Goal: Task Accomplishment & Management: Use online tool/utility

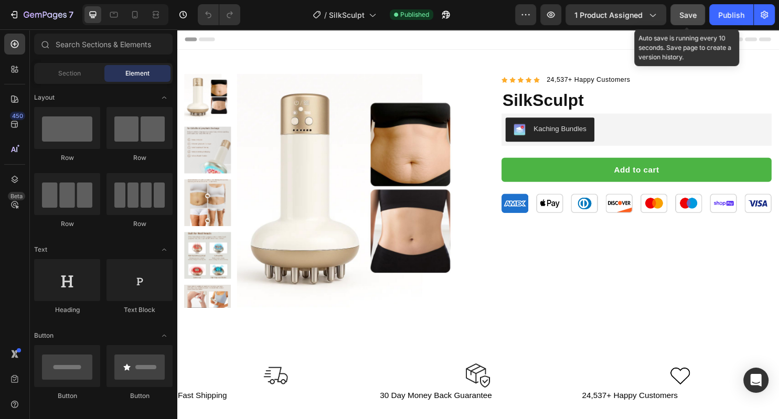
click at [687, 14] on span "Save" at bounding box center [687, 14] width 17 height 9
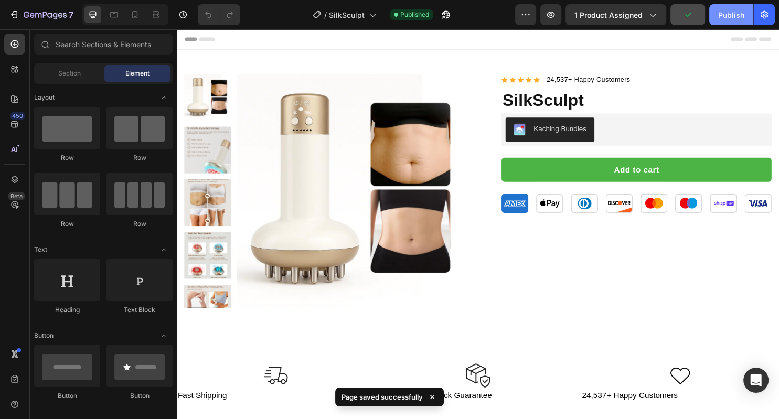
click at [731, 14] on div "Publish" at bounding box center [731, 14] width 26 height 11
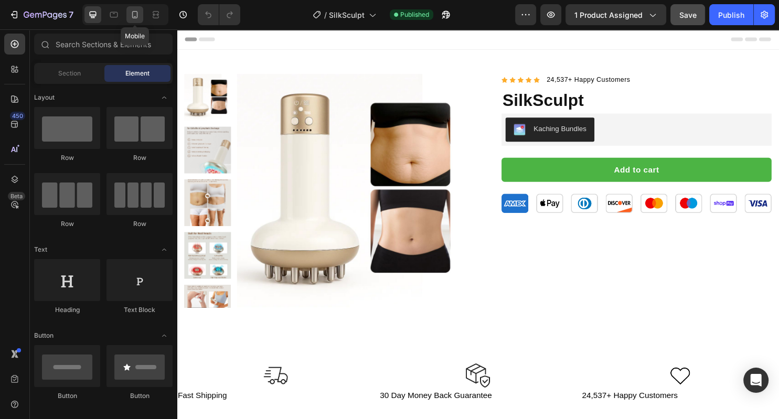
click at [135, 22] on div at bounding box center [134, 14] width 17 height 17
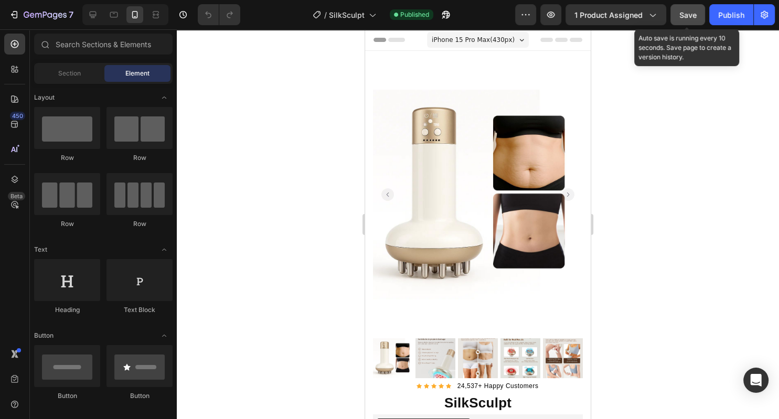
click at [687, 15] on span "Save" at bounding box center [687, 14] width 17 height 9
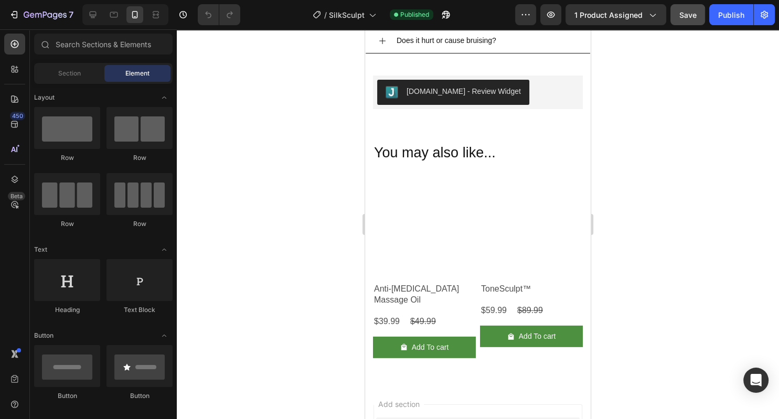
scroll to position [3030, 0]
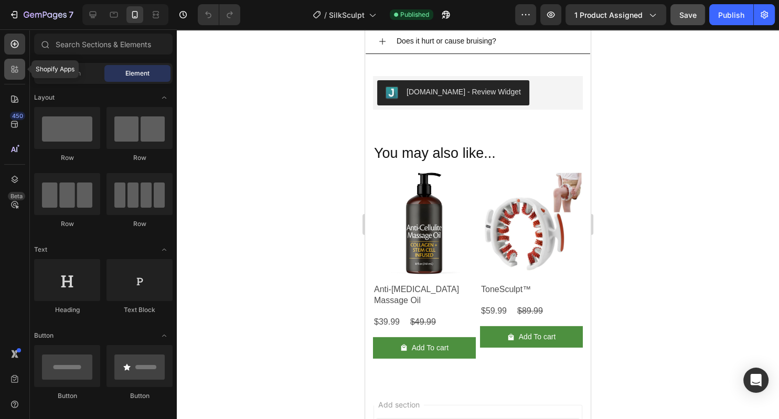
click at [12, 71] on icon at bounding box center [13, 71] width 3 height 3
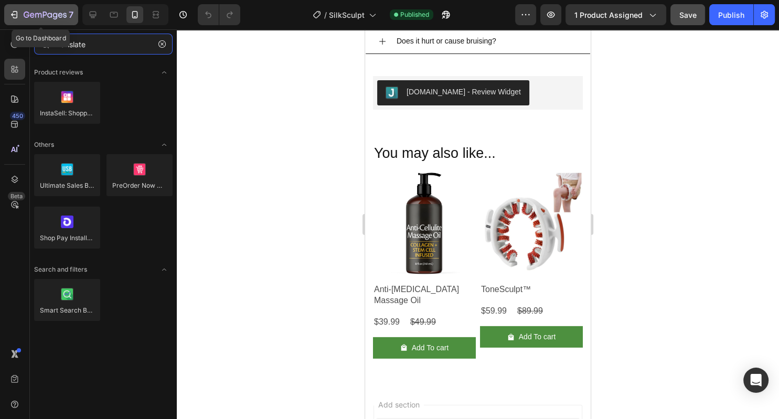
type input "translate"
click at [17, 20] on icon "button" at bounding box center [14, 14] width 10 height 10
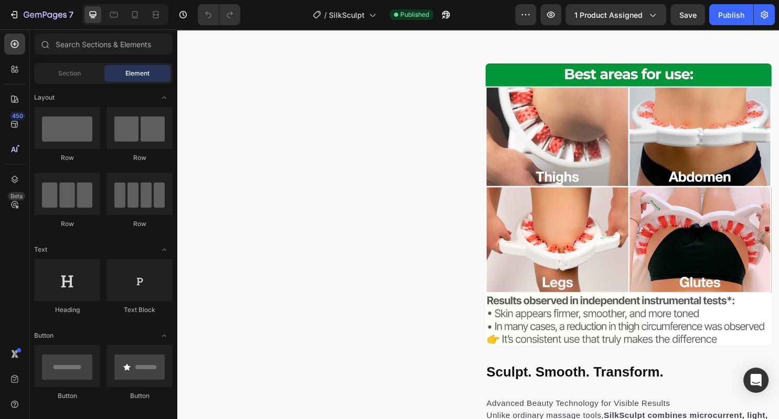
scroll to position [1274, 0]
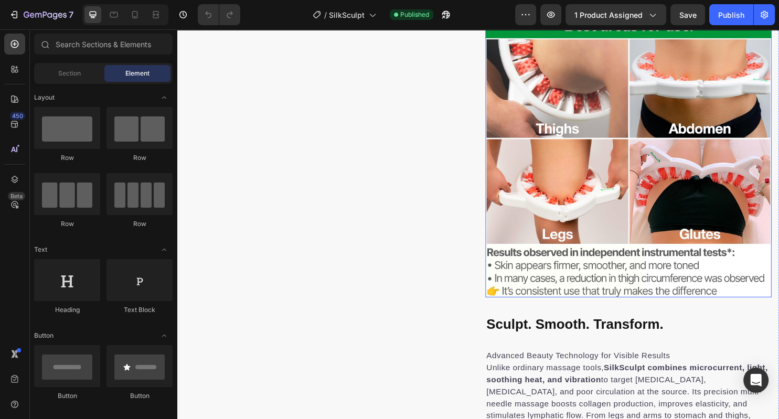
click at [563, 176] on img at bounding box center [648, 162] width 299 height 294
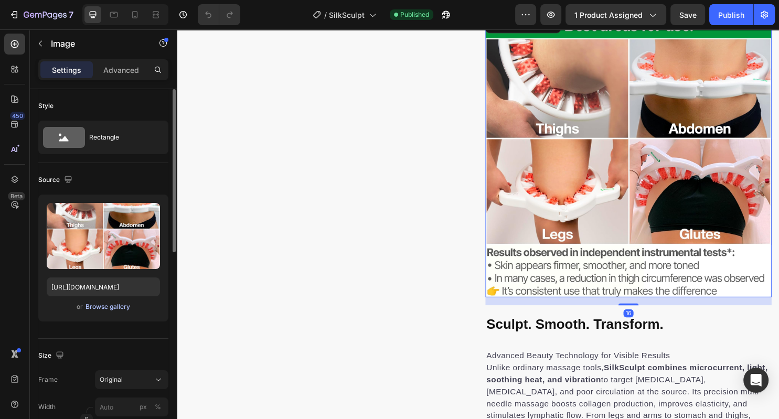
click at [118, 306] on div "Browse gallery" at bounding box center [107, 306] width 45 height 9
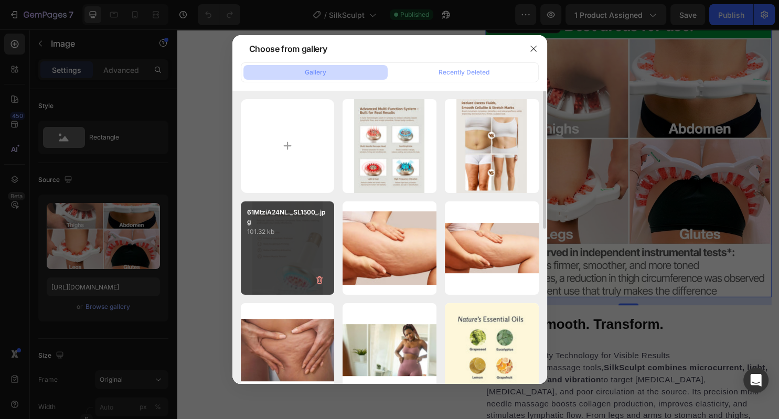
click at [273, 274] on div "61MtziA24NL._SL1500_.jpg 101.32 kb" at bounding box center [288, 248] width 94 height 94
type input "[URL][DOMAIN_NAME]"
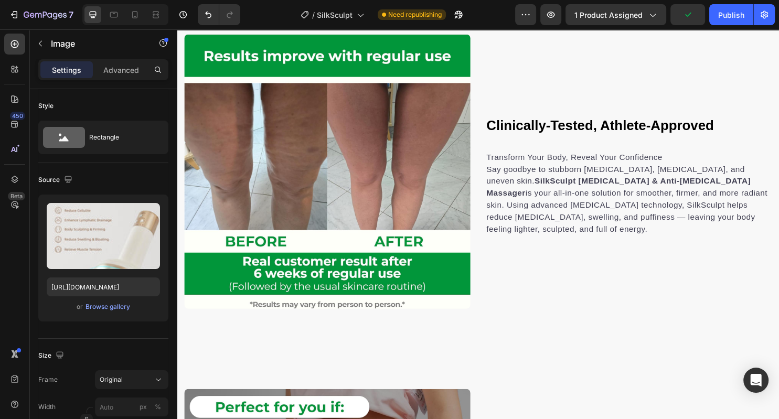
scroll to position [2570, 0]
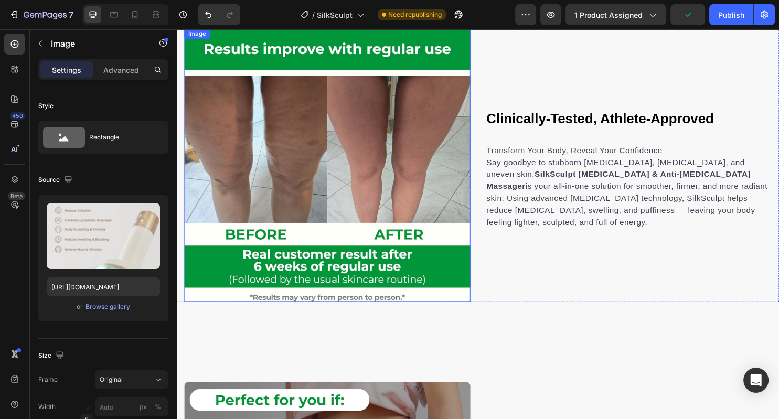
click at [371, 229] on img at bounding box center [334, 170] width 299 height 286
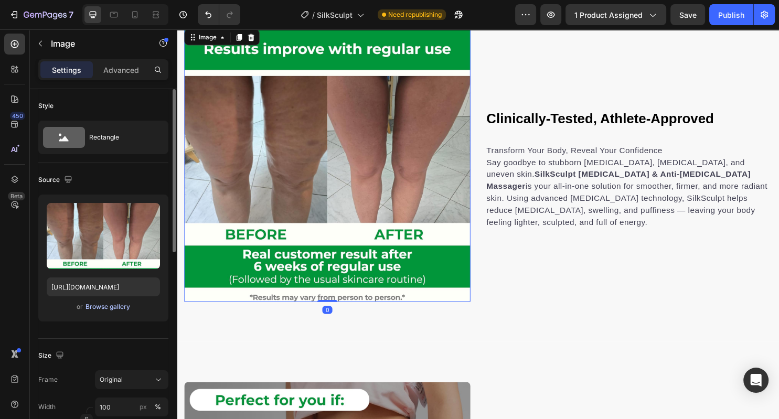
click at [121, 306] on div "Browse gallery" at bounding box center [107, 306] width 45 height 9
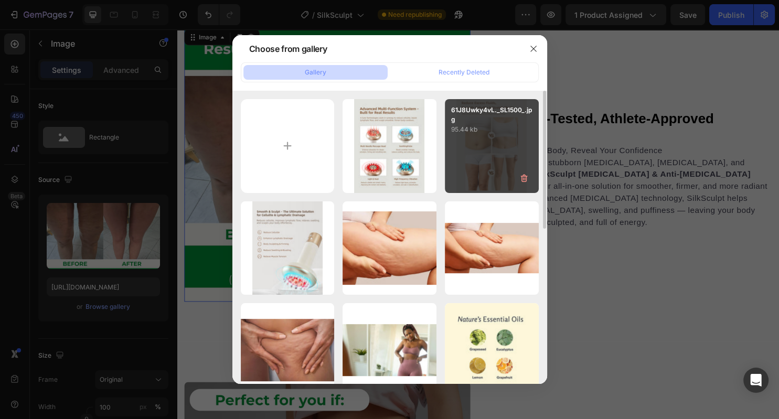
click at [488, 165] on div "61J8Uwky4vL._SL1500_.jpg 95.44 kb" at bounding box center [492, 146] width 94 height 94
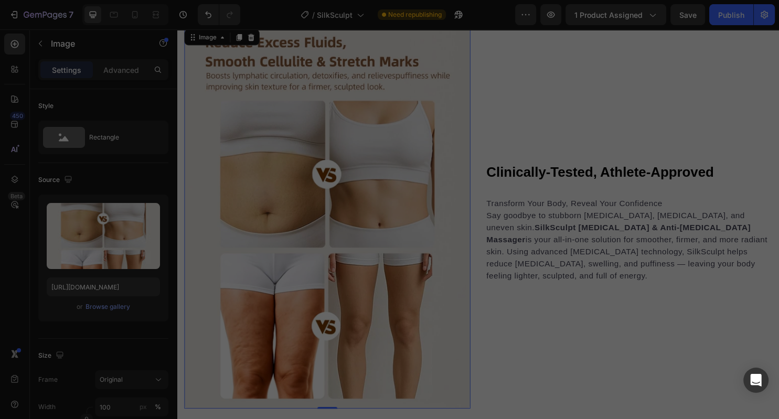
type input "[URL][DOMAIN_NAME]"
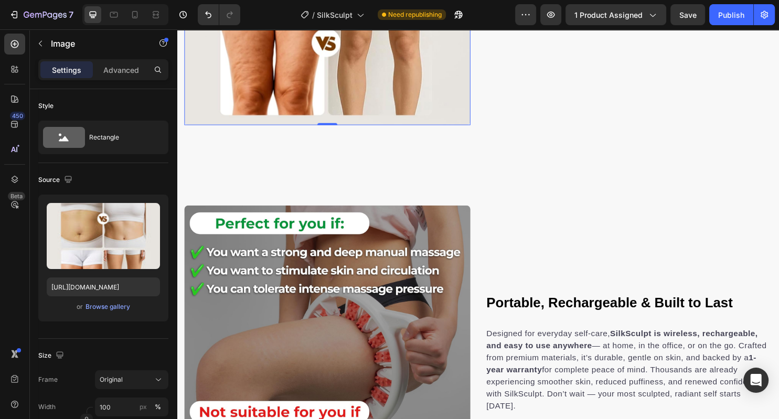
scroll to position [2869, 0]
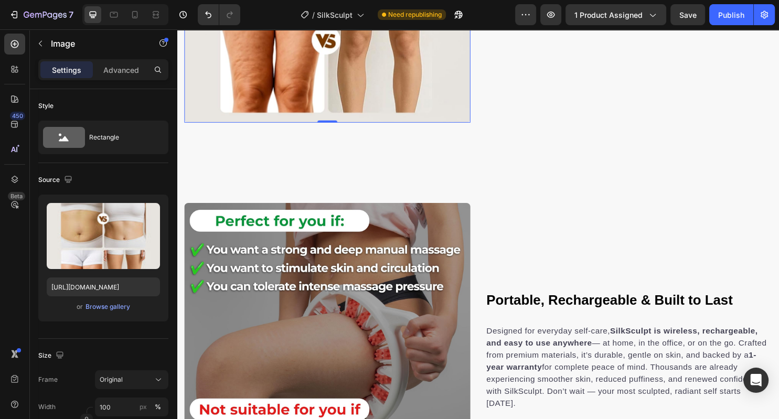
click at [359, 234] on img at bounding box center [334, 360] width 299 height 299
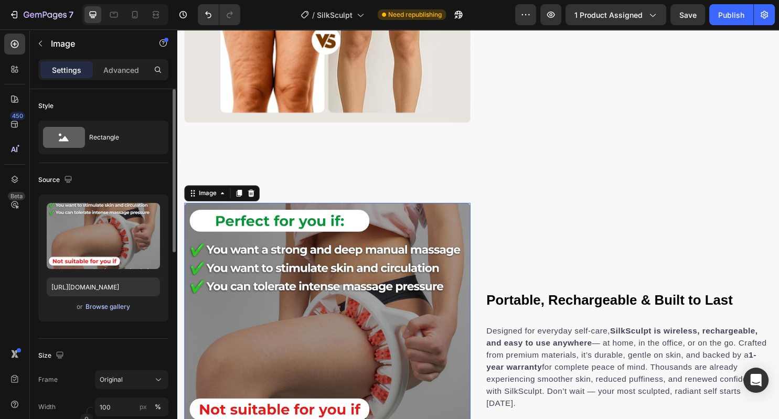
click at [113, 307] on div "Browse gallery" at bounding box center [107, 306] width 45 height 9
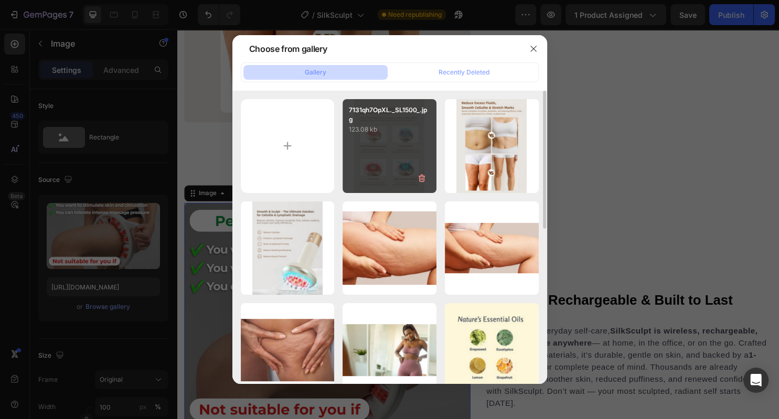
click at [382, 164] on div "7131qh7OpXL._SL1500_.jpg 123.08 kb" at bounding box center [389, 146] width 94 height 94
type input "[URL][DOMAIN_NAME]"
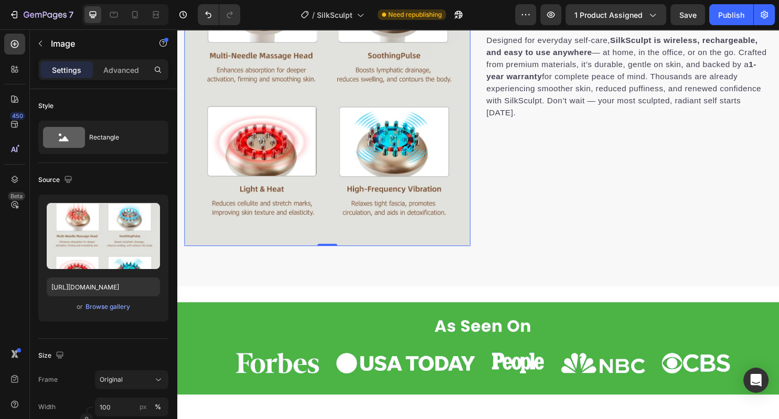
scroll to position [3339, 0]
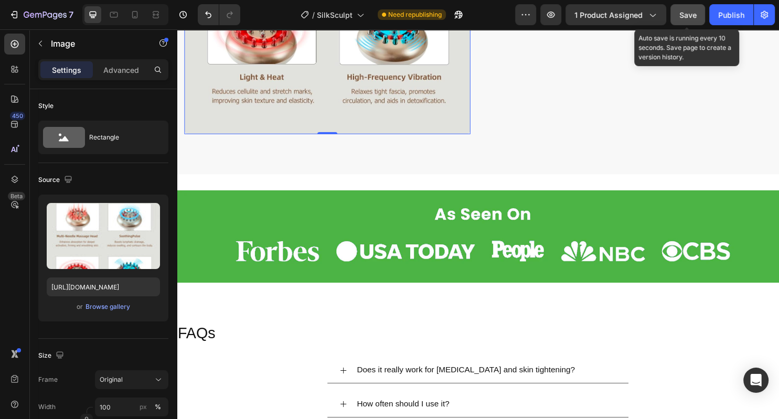
click at [695, 12] on span "Save" at bounding box center [687, 14] width 17 height 9
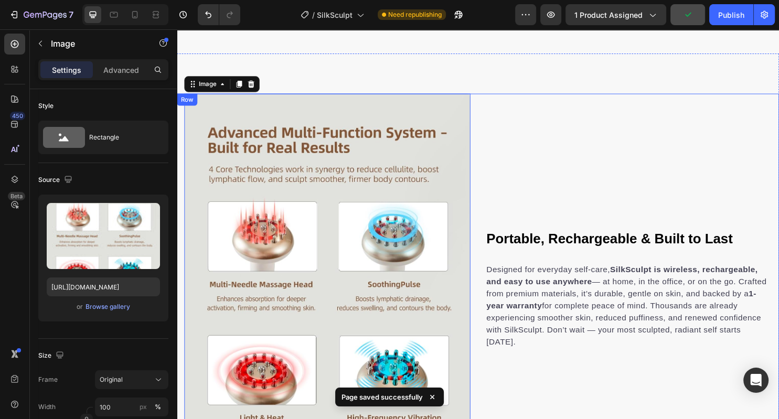
scroll to position [2972, 0]
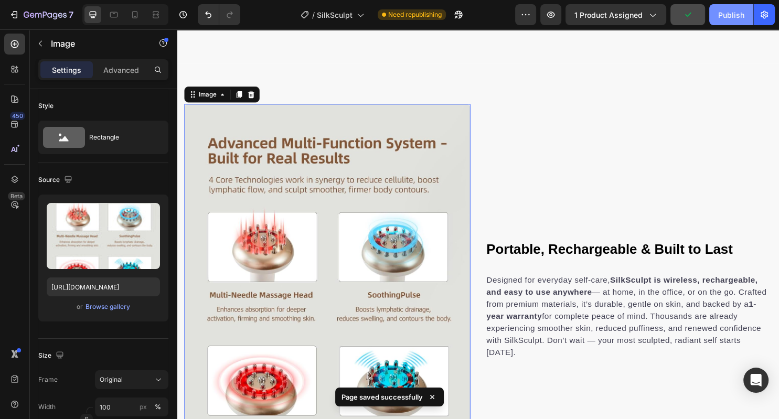
click at [731, 12] on div "Publish" at bounding box center [731, 14] width 26 height 11
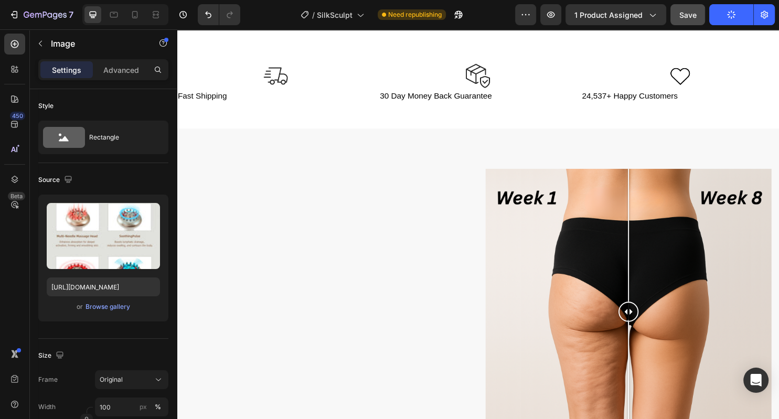
scroll to position [0, 0]
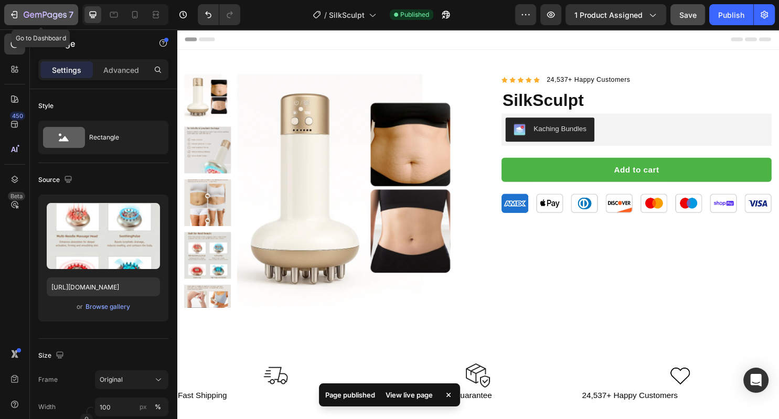
click at [16, 19] on icon "button" at bounding box center [14, 14] width 10 height 10
